Goal: Ask a question: Seek information or help from site administrators or community

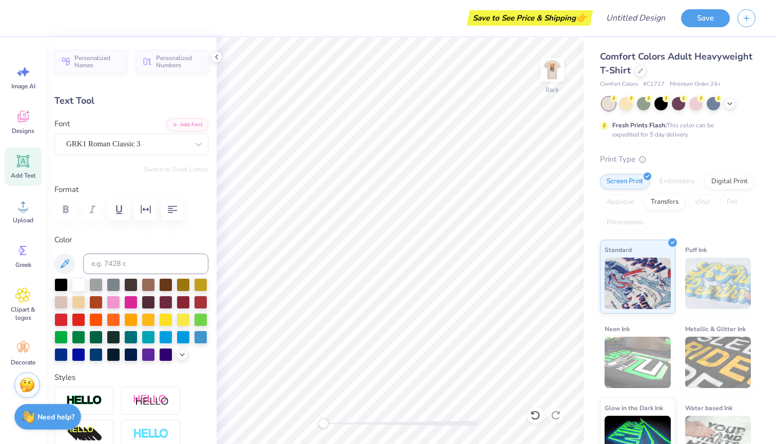
type textarea "S"
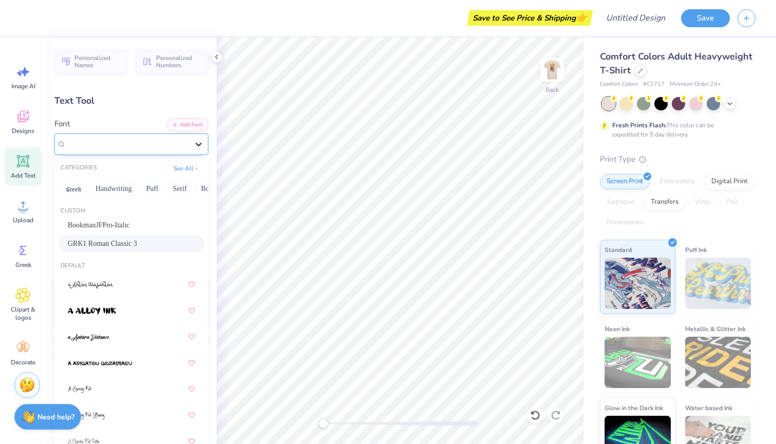
click at [205, 142] on div at bounding box center [198, 144] width 18 height 18
click at [66, 192] on button "Greek" at bounding box center [74, 189] width 26 height 16
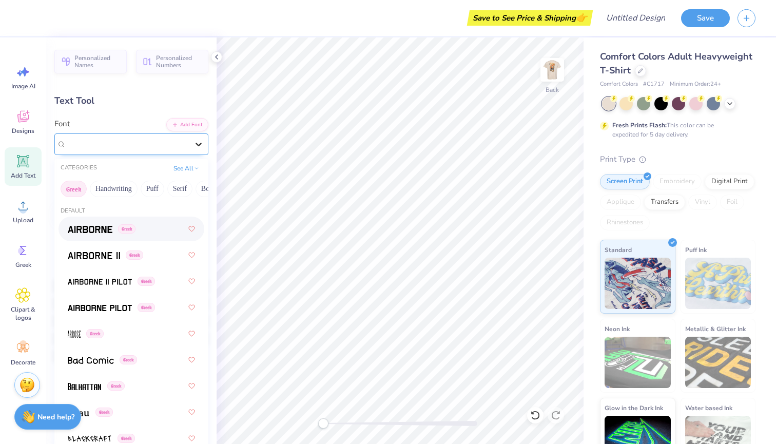
click at [201, 141] on icon at bounding box center [199, 144] width 10 height 10
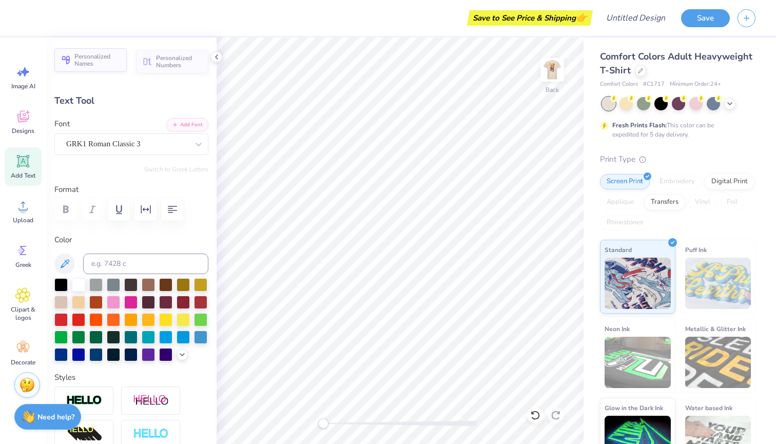
click at [98, 61] on span "Personalized Names" at bounding box center [97, 60] width 46 height 14
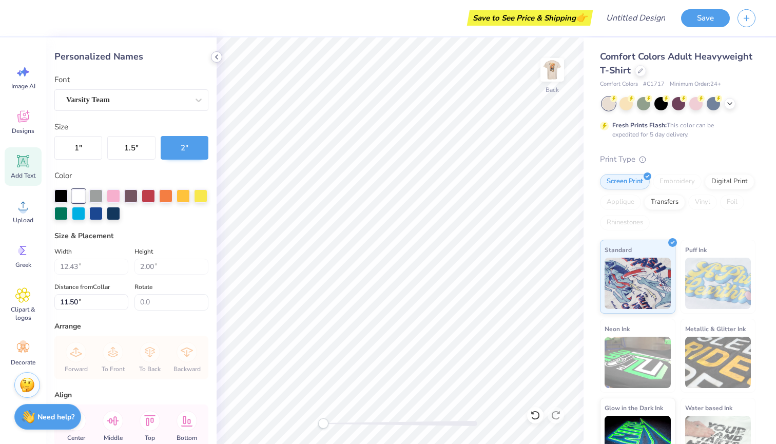
click at [215, 56] on icon at bounding box center [217, 57] width 8 height 8
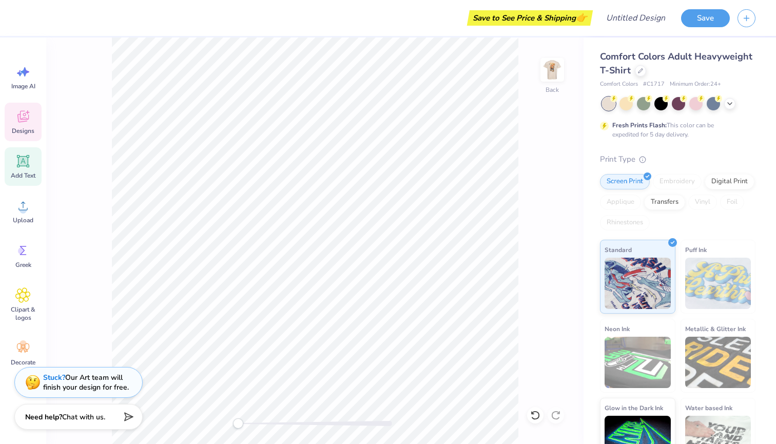
click at [18, 137] on div "Designs" at bounding box center [23, 122] width 37 height 39
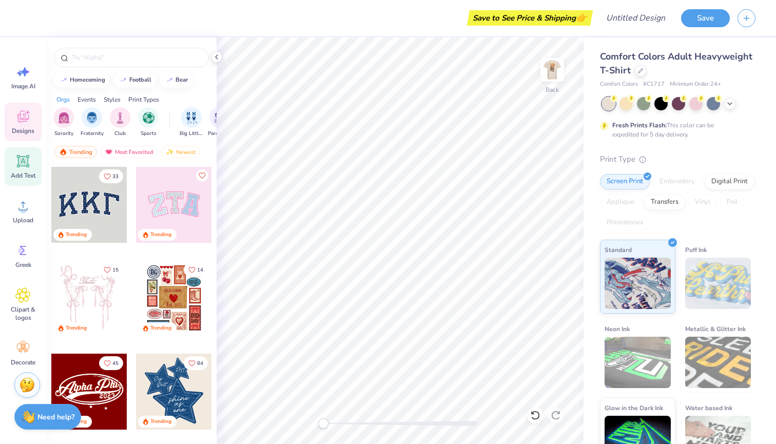
click at [17, 172] on span "Add Text" at bounding box center [23, 175] width 25 height 8
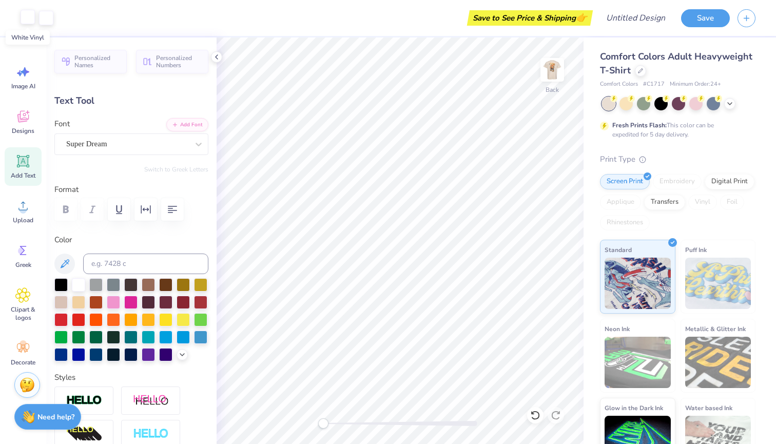
click at [27, 17] on div at bounding box center [28, 17] width 14 height 14
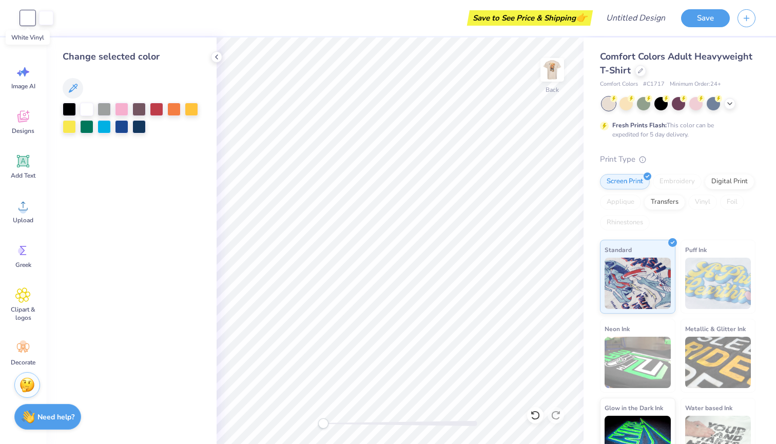
click at [55, 24] on div "Art colors Save to See Price & Shipping 👉 Design Title Save" at bounding box center [388, 18] width 776 height 36
click at [45, 18] on div at bounding box center [46, 17] width 14 height 14
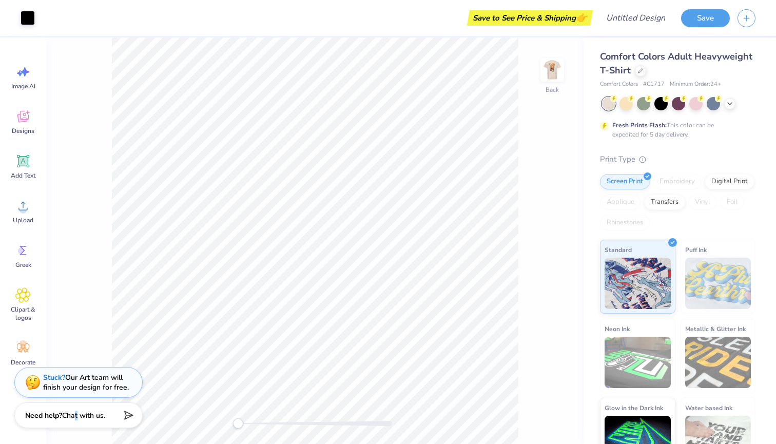
click at [75, 420] on span "Chat with us." at bounding box center [83, 416] width 43 height 10
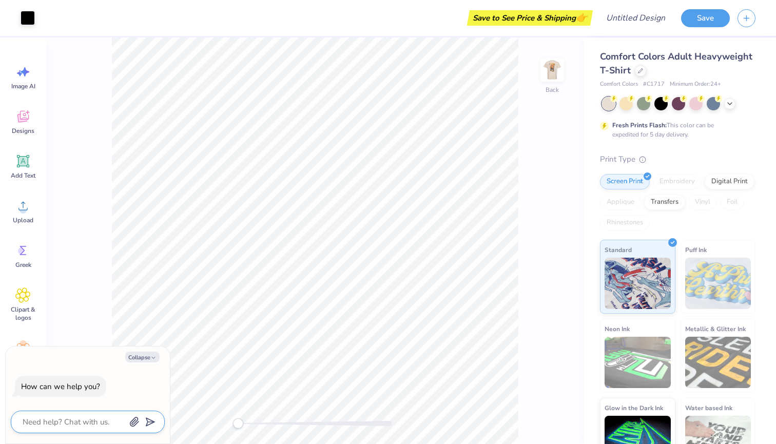
click at [81, 426] on textarea at bounding box center [74, 421] width 104 height 13
type textarea "H"
type textarea "x"
type textarea "Ho"
type textarea "x"
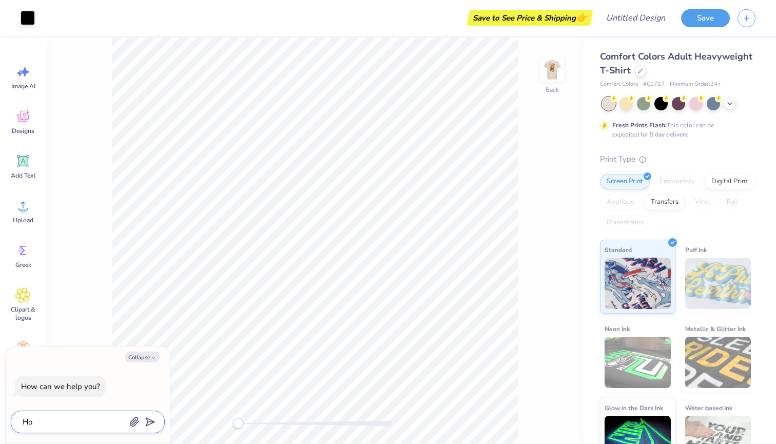
type textarea "How"
type textarea "x"
type textarea "How"
type textarea "x"
type textarea "How c"
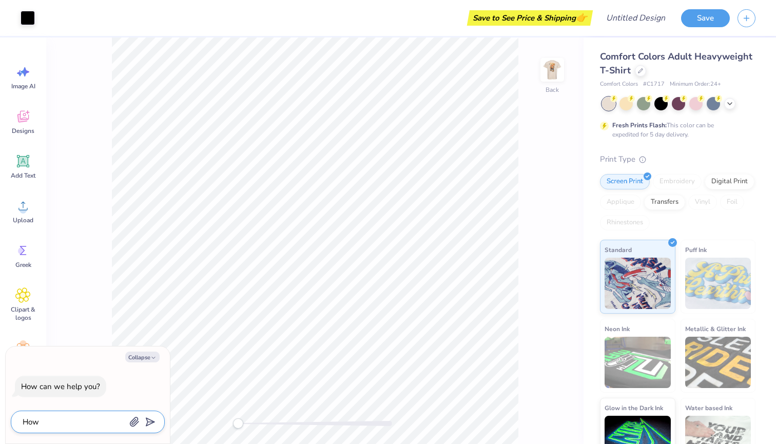
type textarea "x"
type textarea "How ca"
type textarea "x"
type textarea "How can"
type textarea "x"
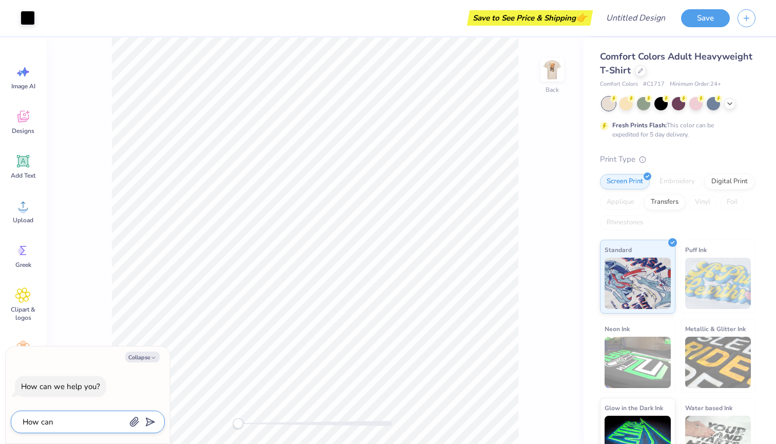
type textarea "How can"
type textarea "x"
type textarea "How can I"
type textarea "x"
type textarea "How can I"
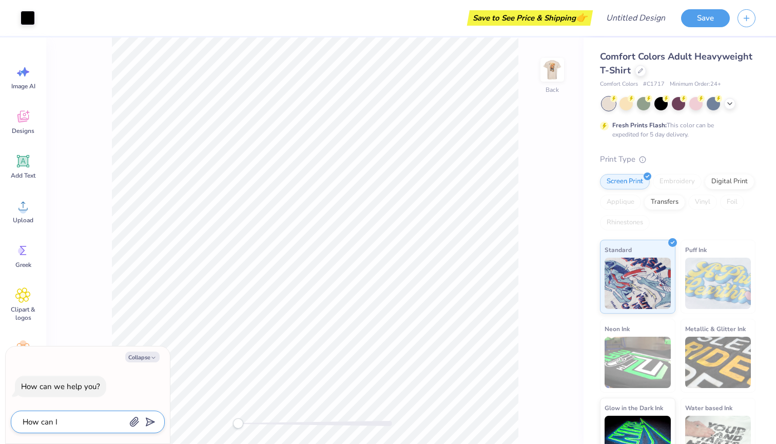
type textarea "x"
type textarea "How can I f"
type textarea "x"
type textarea "How can I fi"
type textarea "x"
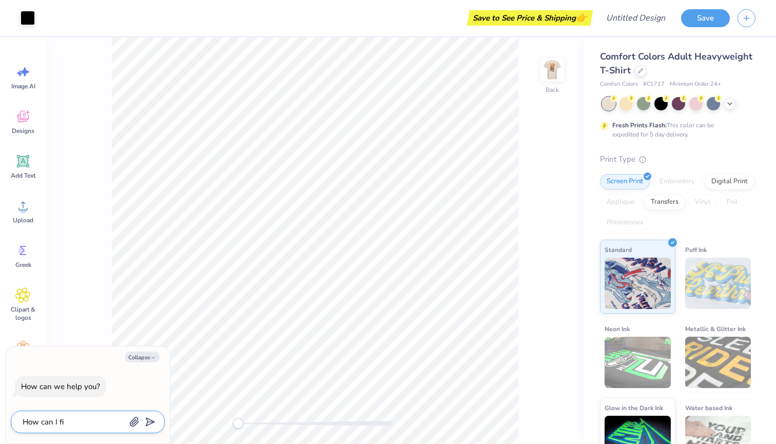
type textarea "How can I fin"
type textarea "x"
type textarea "How can I find"
type textarea "x"
type textarea "How can I find"
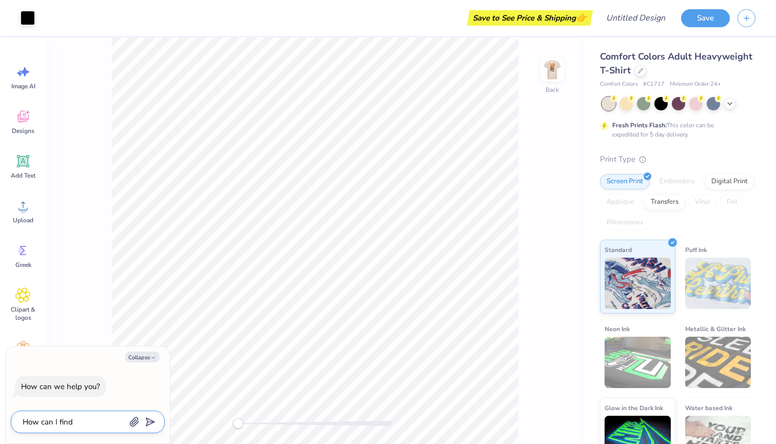
type textarea "x"
type textarea "How can I find g"
type textarea "x"
type textarea "How can I find gr"
type textarea "x"
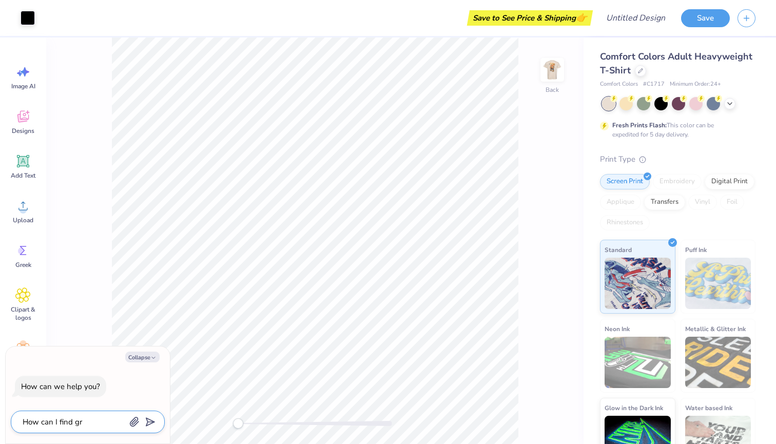
type textarea "How can I find gre"
type textarea "x"
type textarea "How can I find gree"
type textarea "x"
type textarea "How can I find greek"
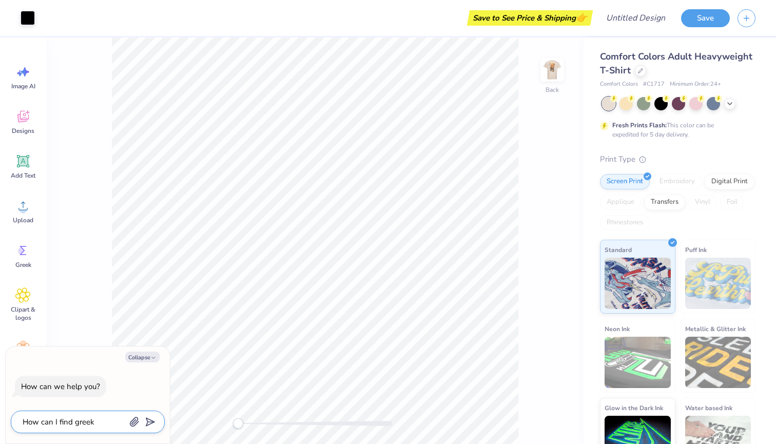
type textarea "x"
type textarea "How can I find greek"
type textarea "x"
type textarea "How can I find greek l"
type textarea "x"
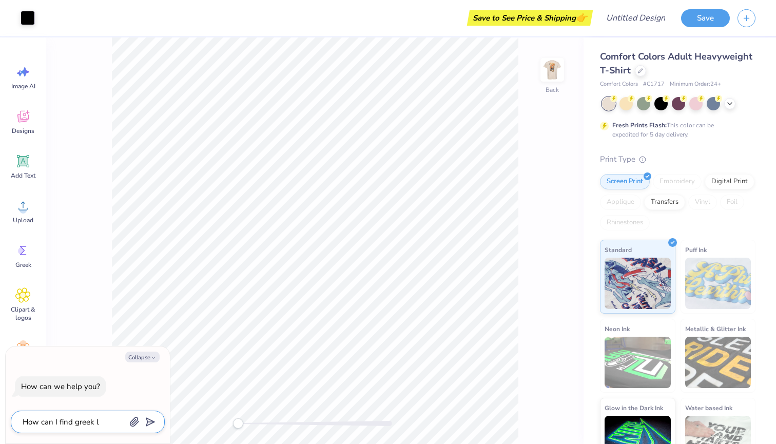
type textarea "How can I find greek le"
type textarea "x"
type textarea "How can I find greek let"
type textarea "x"
type textarea "How can I find greek lett"
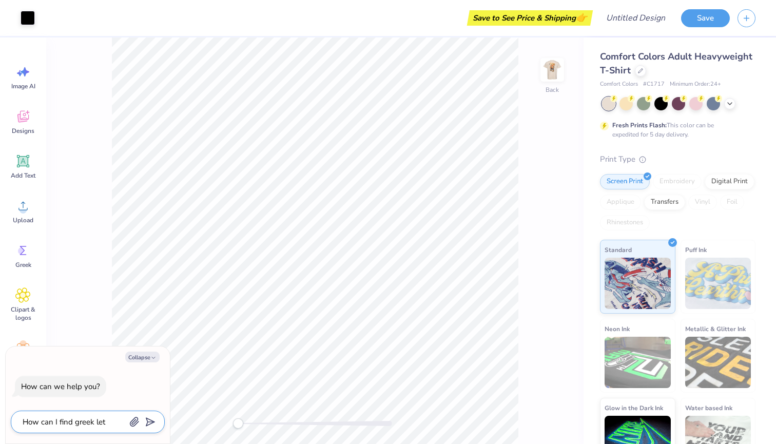
type textarea "x"
type textarea "How can I find [DEMOGRAPHIC_DATA] lette"
type textarea "x"
type textarea "How can I find greek letter"
type textarea "x"
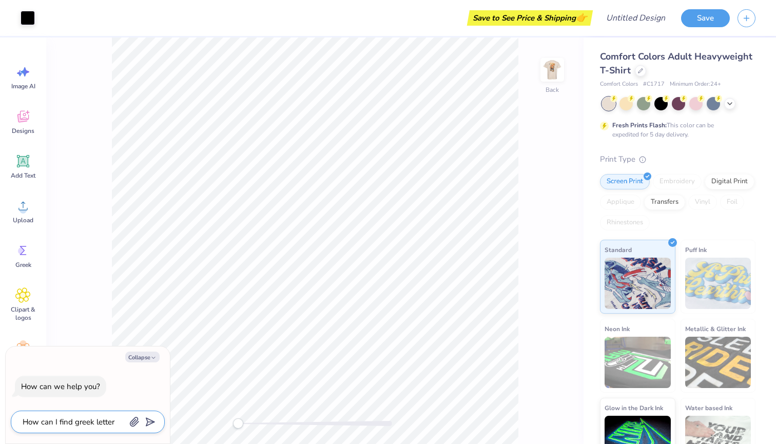
type textarea "How can I find greek letters"
type textarea "x"
type textarea "How can I find greek letters"
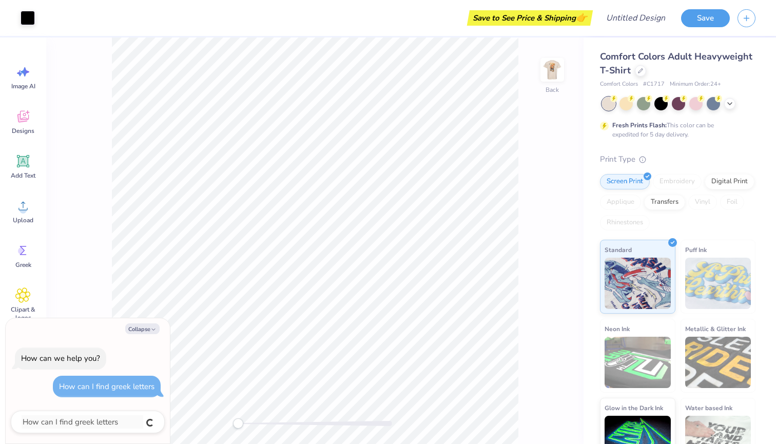
type textarea "x"
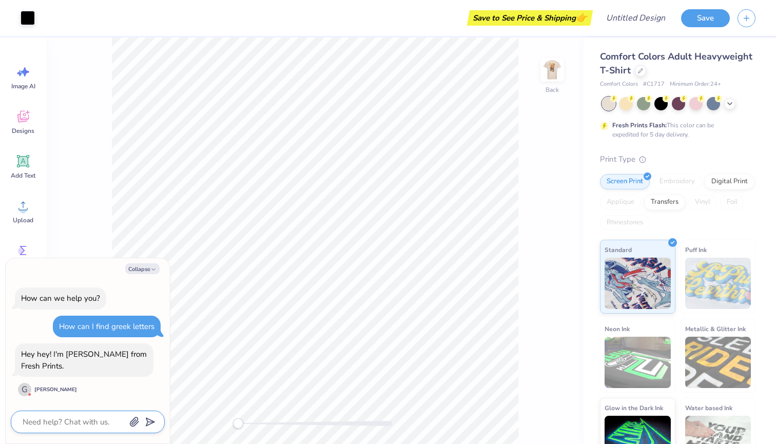
click at [67, 421] on textarea at bounding box center [74, 421] width 104 height 13
type textarea "H"
type textarea "x"
type textarea "Hi"
type textarea "x"
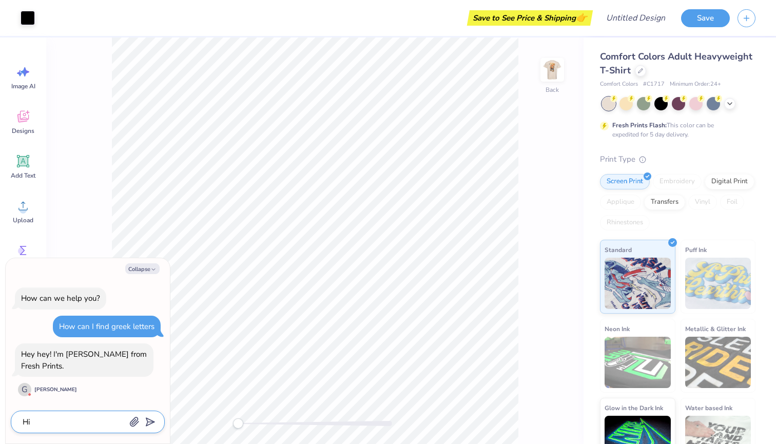
type textarea "Hi,"
type textarea "x"
type textarea "Hi,"
type textarea "x"
type textarea "Hi, I"
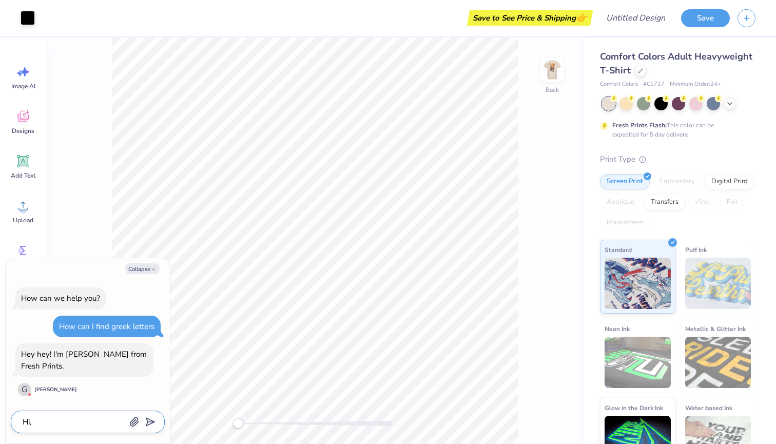
type textarea "x"
type textarea "Hi, I'"
type textarea "x"
type textarea "Hi, I'm"
type textarea "x"
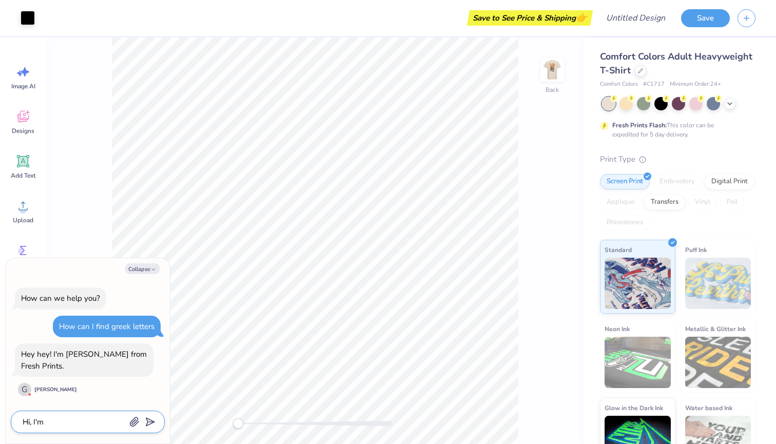
type textarea "Hi, I'm"
type textarea "x"
type textarea "Hi, I'm c"
type textarea "x"
type textarea "Hi, I'm cu"
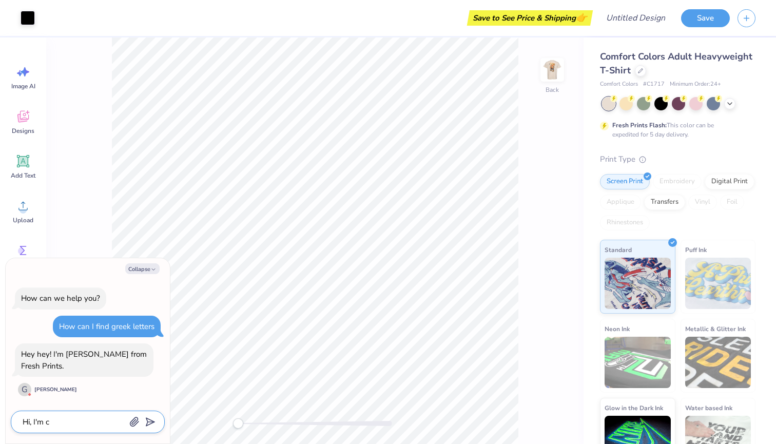
type textarea "x"
type textarea "Hi, I'm cus"
type textarea "x"
type textarea "Hi, I'm cust"
type textarea "x"
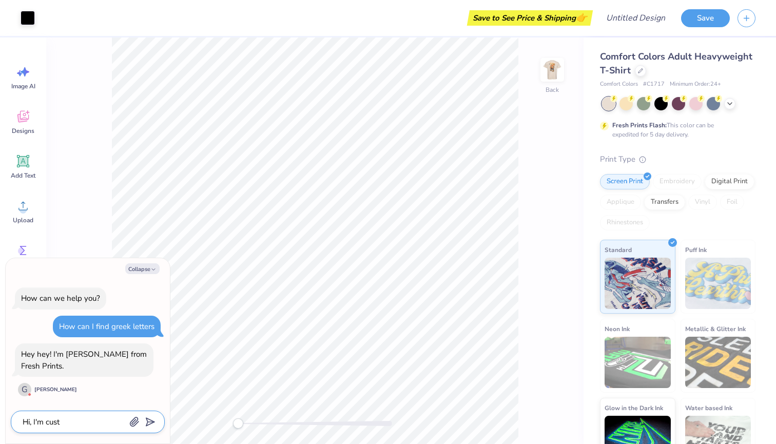
type textarea "Hi, I'm custo"
type textarea "x"
type textarea "Hi, I'm custom"
type textarea "x"
type textarea "Hi, I'm customi"
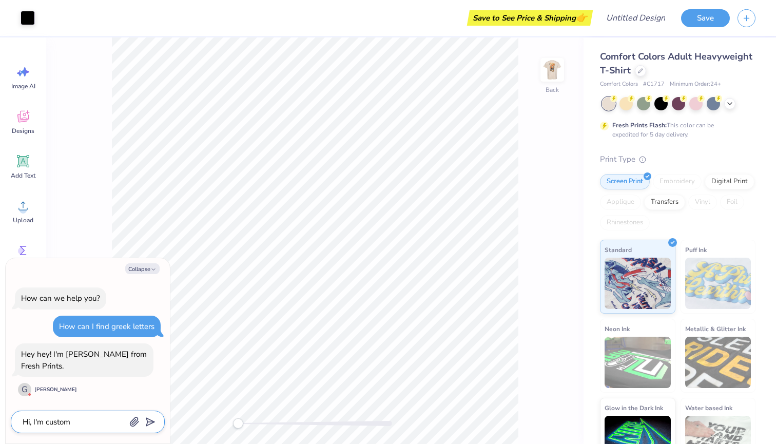
type textarea "x"
type textarea "Hi, I'm customiz"
type textarea "x"
type textarea "Hi, I'm customizi"
type textarea "x"
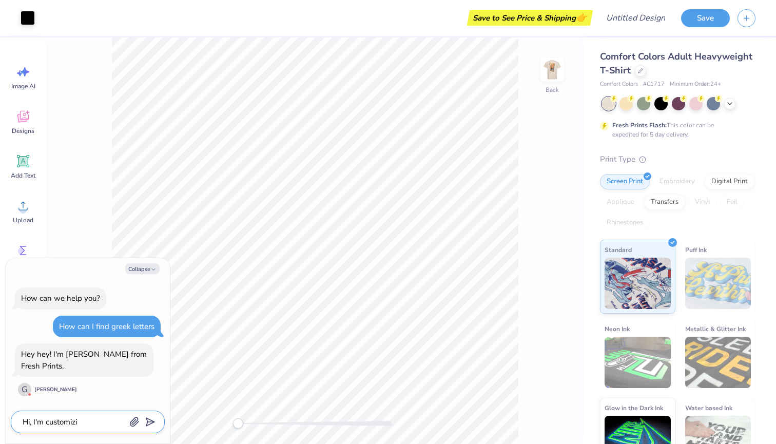
type textarea "Hi, I'm customizin"
type textarea "x"
type textarea "Hi, I'm customizing"
type textarea "x"
type textarea "Hi, I'm customizing"
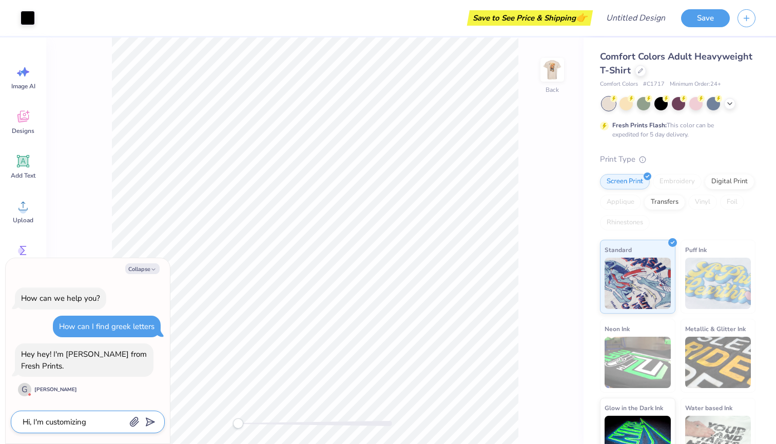
type textarea "x"
type textarea "Hi, I'm customizing t"
type textarea "x"
type textarea "Hi, I'm customizing th"
type textarea "x"
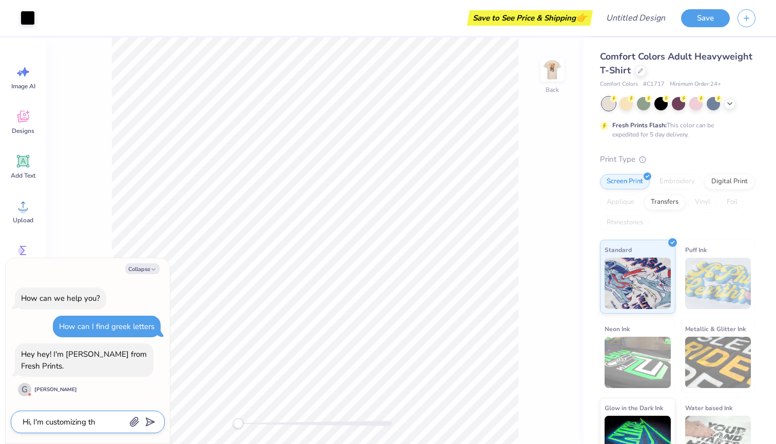
type textarea "Hi, I'm customizing the"
type textarea "x"
type textarea "Hi, I'm customizing the"
type textarea "x"
type textarea "Hi, I'm customizing the s"
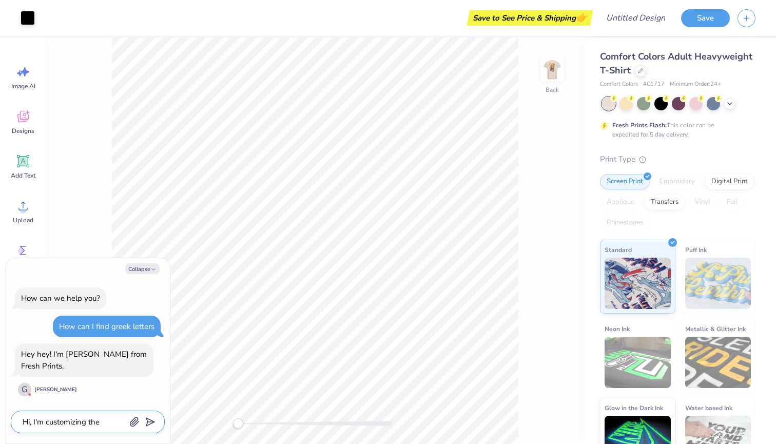
type textarea "x"
type textarea "Hi, I'm customizing the sh"
type textarea "x"
type textarea "Hi, I'm customizing the shi"
type textarea "x"
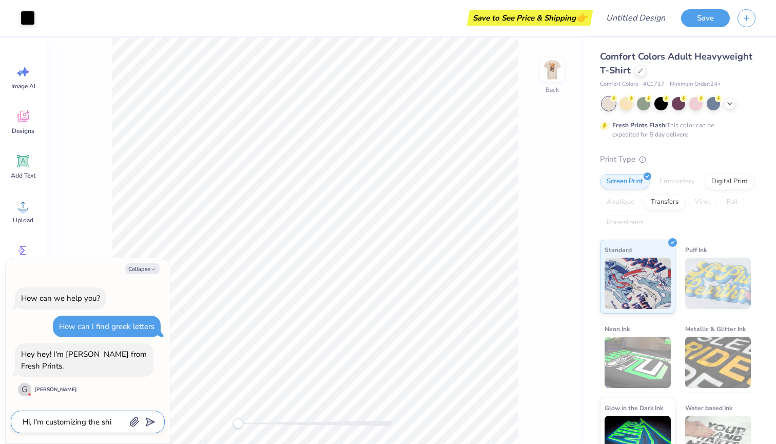
type textarea "Hi, I'm customizing the shir"
type textarea "x"
type textarea "Hi, I'm customizing the shirt"
type textarea "x"
type textarea "Hi, I'm customizing the shirt"
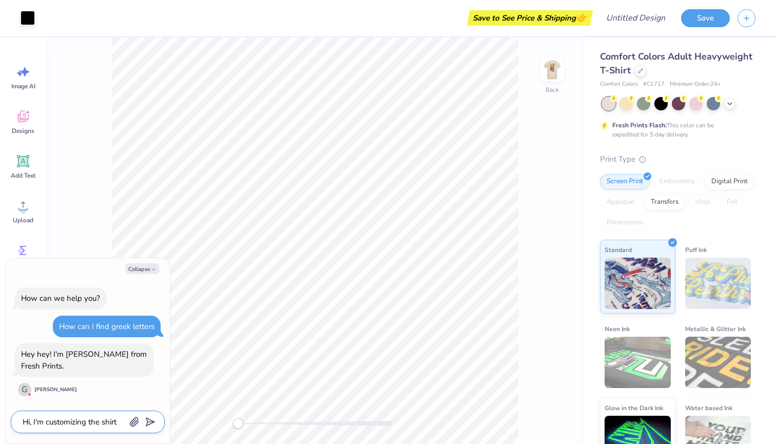
type textarea "x"
type textarea "Hi, I'm customizing the shirt s"
type textarea "x"
type textarea "Hi, I'm customizing the shirt so"
type textarea "x"
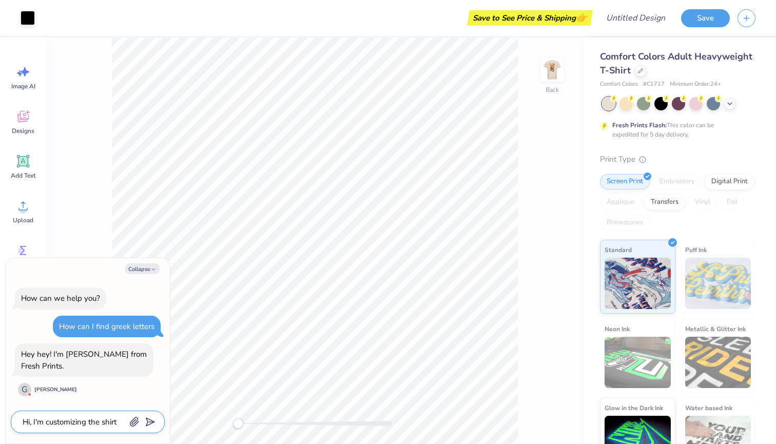
type textarea "Hi, I'm customizing the shirt so"
type textarea "x"
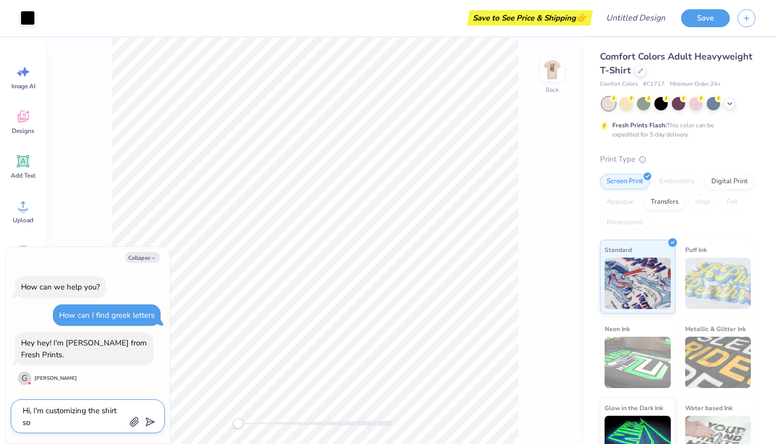
type textarea "Hi, I'm customizing the shirt so I"
type textarea "x"
type textarea "Hi, I'm customizing the shirt so I"
type textarea "x"
type textarea "Hi, I'm customizing the shirt so I c"
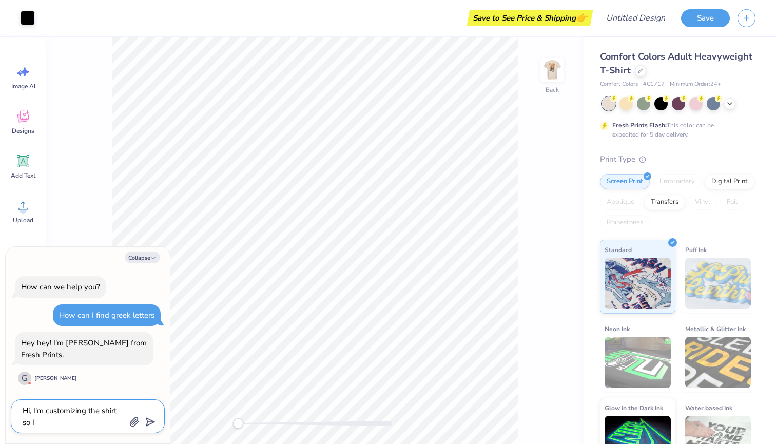
type textarea "x"
type textarea "Hi, I'm customizing the shirt so I ca"
type textarea "x"
type textarea "Hi, I'm customizing the shirt so I can"
type textarea "x"
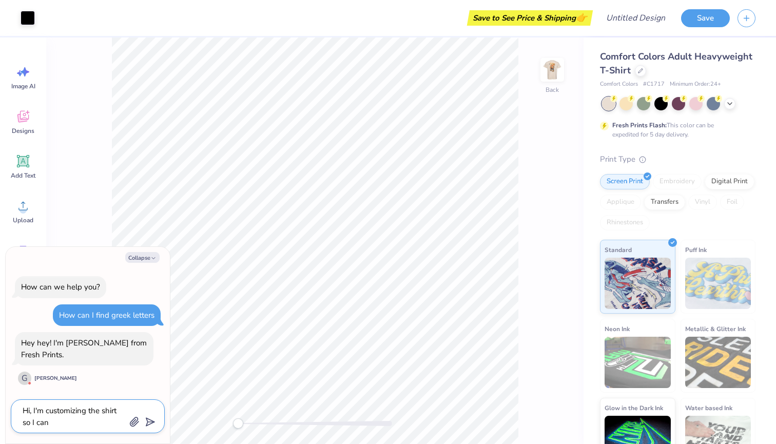
type textarea "Hi, I'm customizing the shirt so I can"
type textarea "x"
type textarea "Hi, I'm customizing the shirt so I can p"
type textarea "x"
type textarea "Hi, I'm customizing the shirt so I can pu"
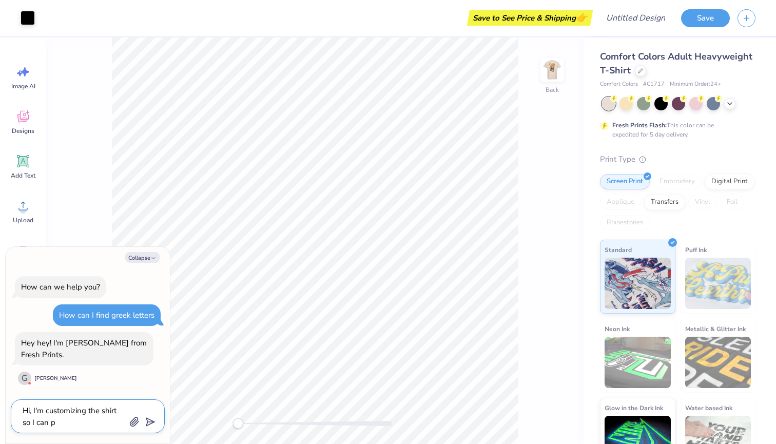
type textarea "x"
type textarea "Hi, I'm customizing the shirt so I can put"
type textarea "x"
type textarea "Hi, I'm customizing the shirt so I can put"
type textarea "x"
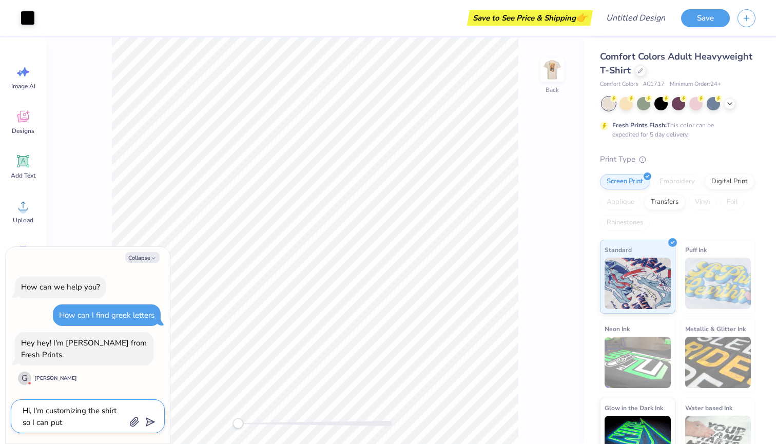
type textarea "Hi, I'm customizing the shirt so I can put m"
type textarea "x"
type textarea "Hi, I'm customizing the shirt so I can put my"
type textarea "x"
type textarea "Hi, I'm customizing the shirt so I can put my"
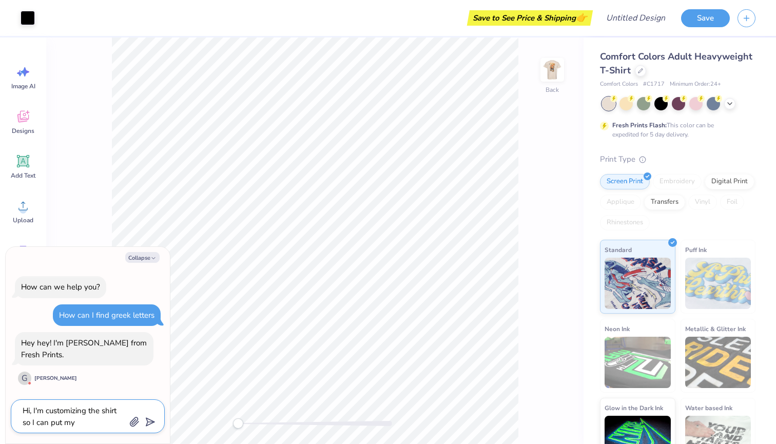
type textarea "x"
type textarea "Hi, I'm customizing the shirt so I can put my g"
type textarea "x"
type textarea "Hi, I'm customizing the shirt so I can put my gr"
type textarea "x"
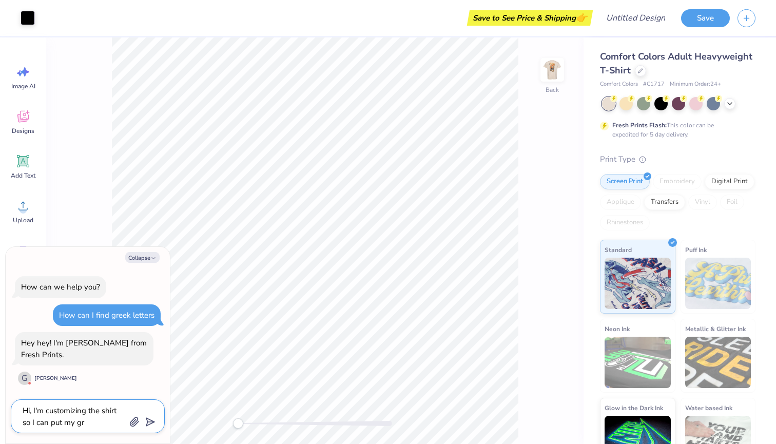
type textarea "Hi, I'm customizing the shirt so I can put my gre"
type textarea "x"
type textarea "Hi, I'm customizing the shirt so I can put my gree"
type textarea "x"
type textarea "Hi, I'm customizing the shirt so I can put my greek"
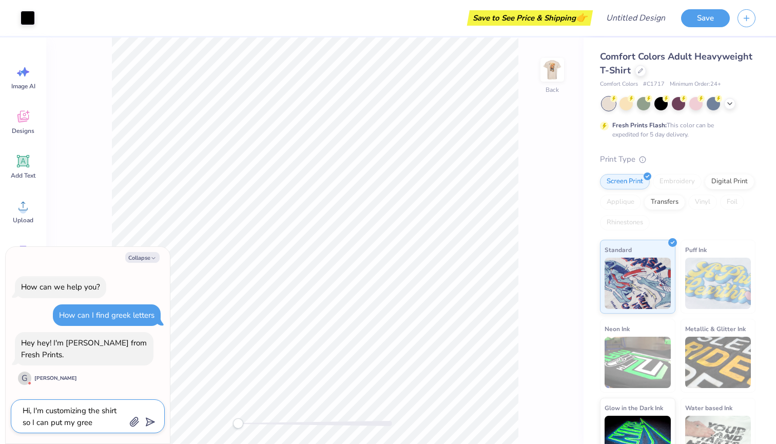
type textarea "x"
type textarea "Hi, I'm customizing the shirt so I can put my greek"
type textarea "x"
type textarea "Hi, I'm customizing the shirt so I can put my greek l"
type textarea "x"
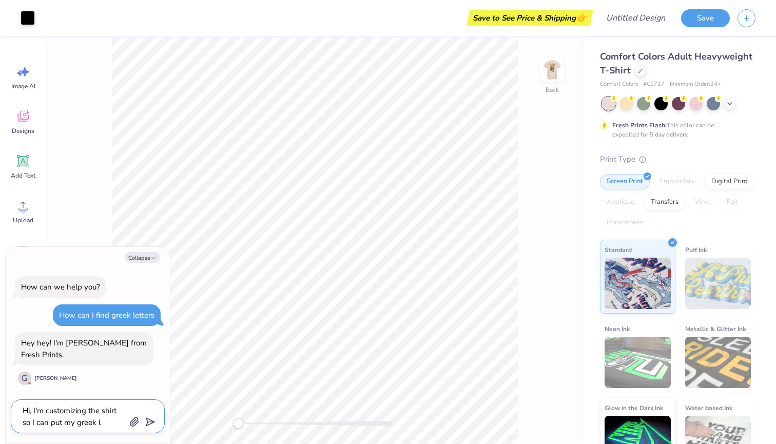
type textarea "Hi, I'm customizing the shirt so I can put my greek le"
type textarea "x"
type textarea "Hi, I'm customizing the shirt so I can put my greek let"
type textarea "x"
type textarea "Hi, I'm customizing the shirt so I can put my greek lett"
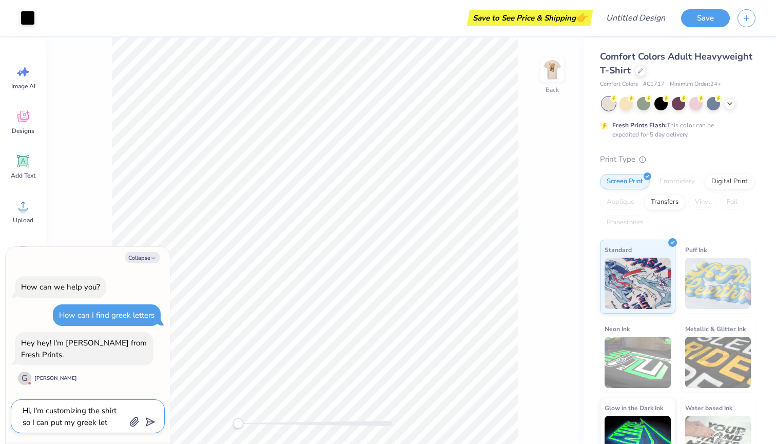
type textarea "x"
type textarea "Hi, I'm customizing the shirt so I can put my [DEMOGRAPHIC_DATA] lette"
type textarea "x"
type textarea "Hi, I'm customizing the shirt so I can put my greek letter"
type textarea "x"
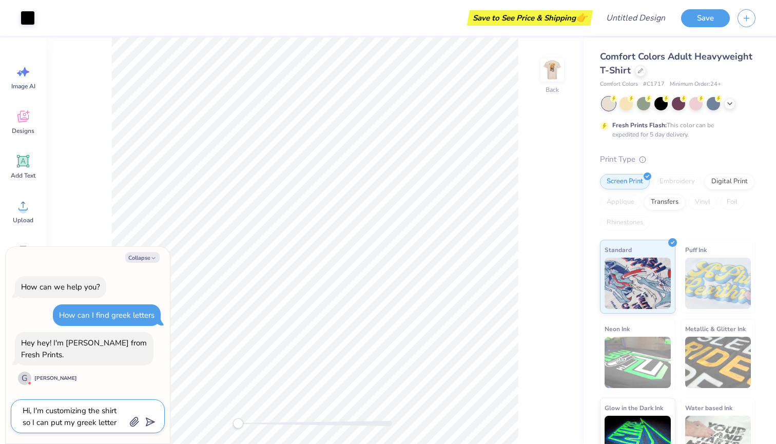
type textarea "Hi, I'm customizing the shirt so I can put my greek letters"
type textarea "x"
type textarea "Hi, I'm customizing the shirt so I can put my greek letters"
type textarea "x"
type textarea "Hi, I'm customizing the shirt so I can put my greek letters o"
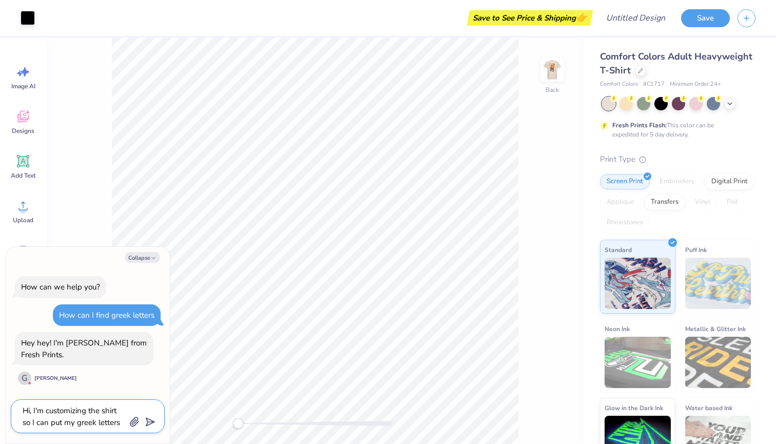
type textarea "x"
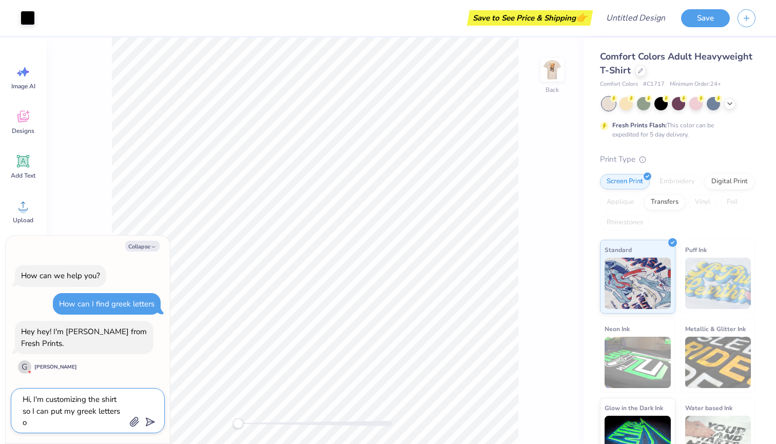
type textarea "Hi, I'm customizing the shirt so I can put my greek letters on"
type textarea "x"
type textarea "Hi, I'm customizing the shirt so I can put my greek letters on"
type textarea "x"
type textarea "Hi, I'm customizing the shirt so I can put my greek letters on t"
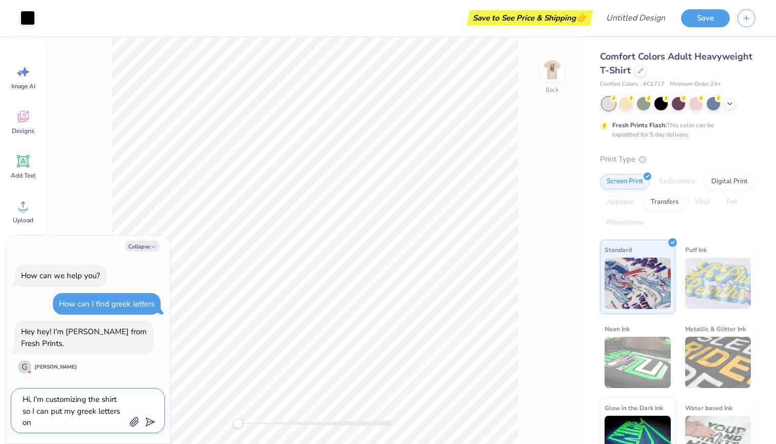
type textarea "x"
type textarea "Hi, I'm customizing the shirt so I can put my greek letters on th"
type textarea "x"
type textarea "Hi, I'm customizing the shirt so I can put my greek letters on the"
type textarea "x"
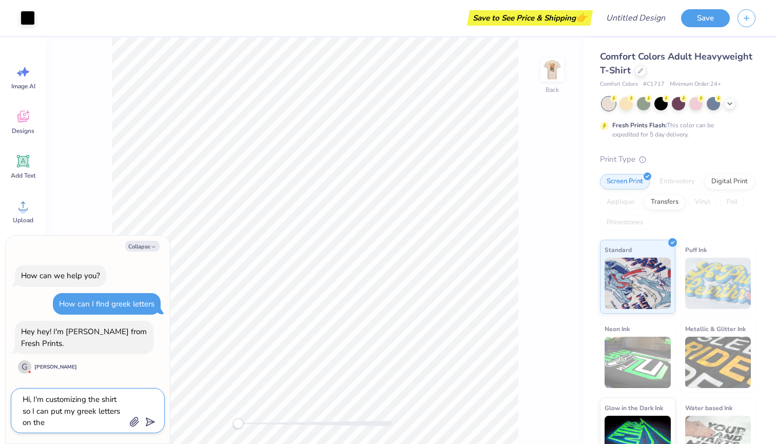
type textarea "Hi, I'm customizing the shirt so I can put my greek letters on ther"
type textarea "x"
type textarea "Hi, I'm customizing the shirt so I can put my greek letters on there"
type textarea "x"
type textarea "Hi, I'm customizing the shirt so I can put my greek letters on there."
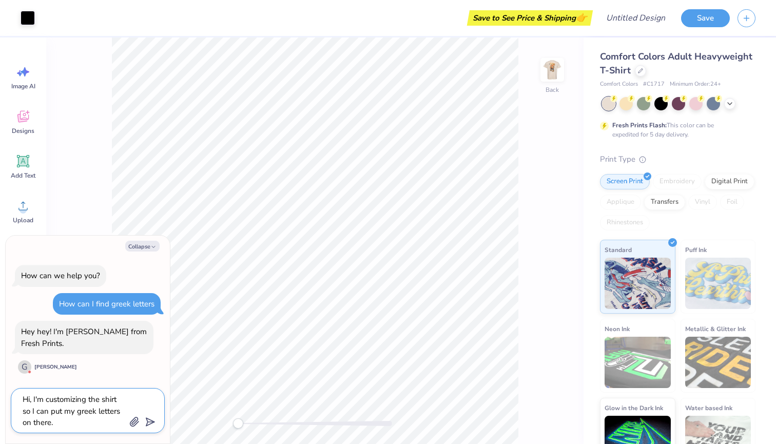
type textarea "x"
type textarea "Hi, I'm customizing the shirt so I can put my greek letters on there."
type textarea "x"
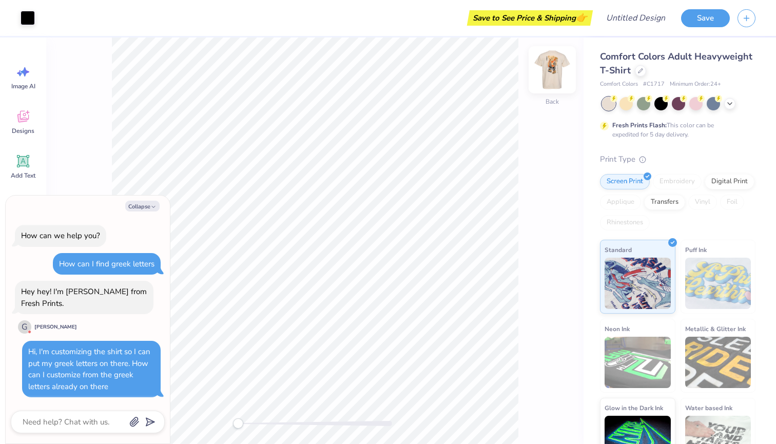
click at [547, 75] on img at bounding box center [552, 69] width 41 height 41
click at [547, 75] on img at bounding box center [552, 70] width 21 height 21
